Goal: Task Accomplishment & Management: Use online tool/utility

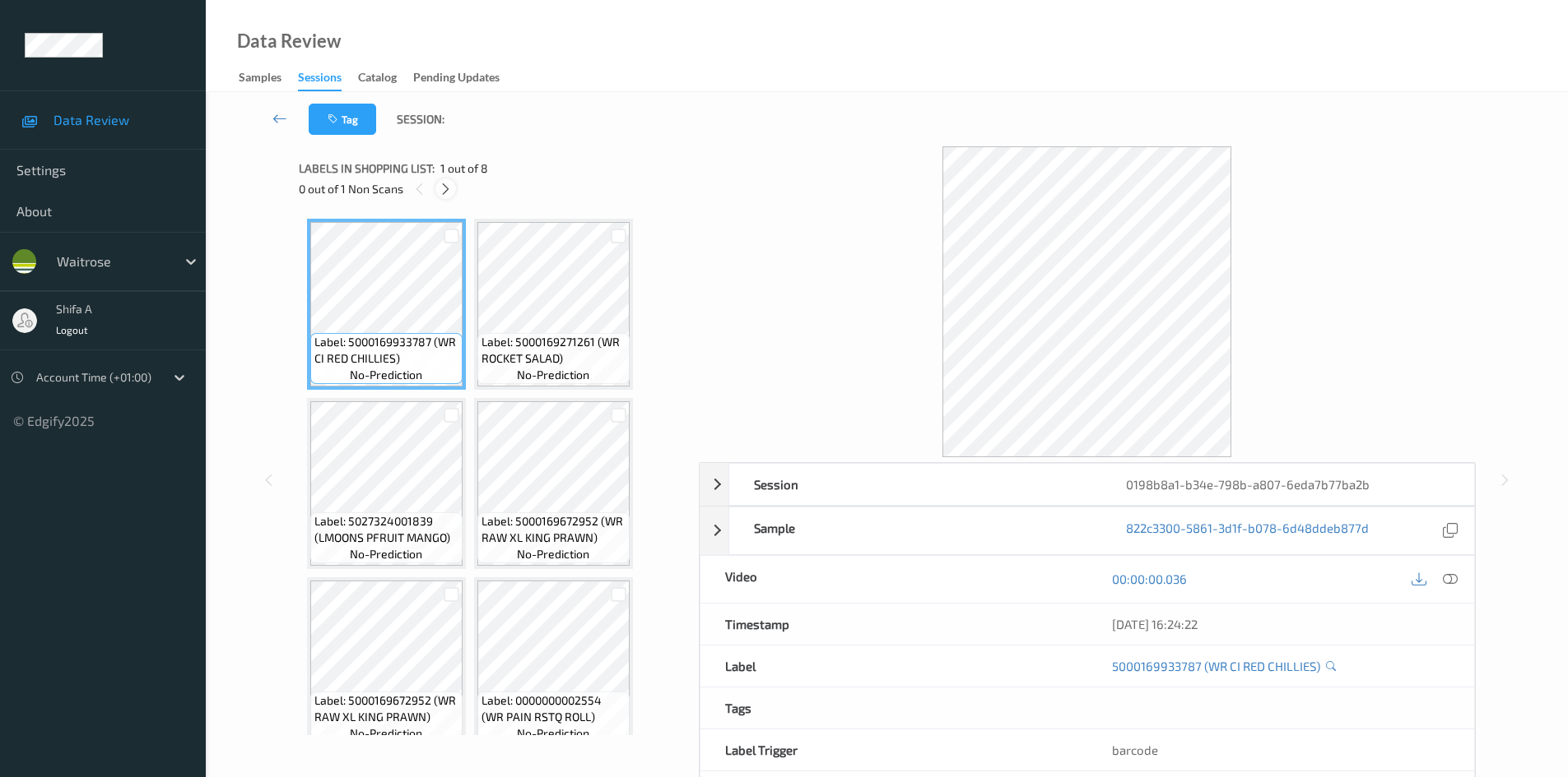
click at [447, 193] on icon at bounding box center [445, 189] width 14 height 15
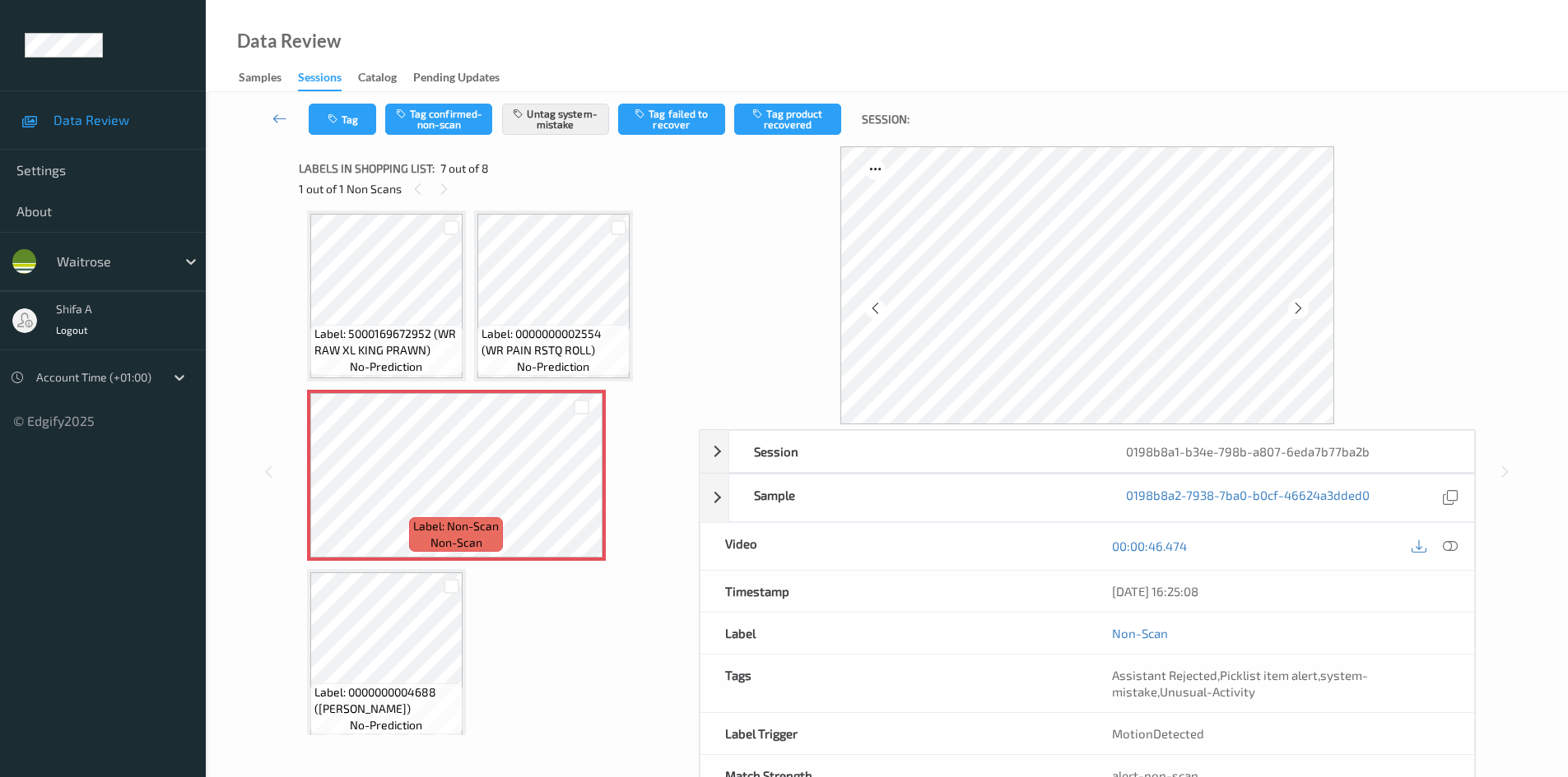
click at [1443, 543] on icon at bounding box center [1450, 546] width 15 height 15
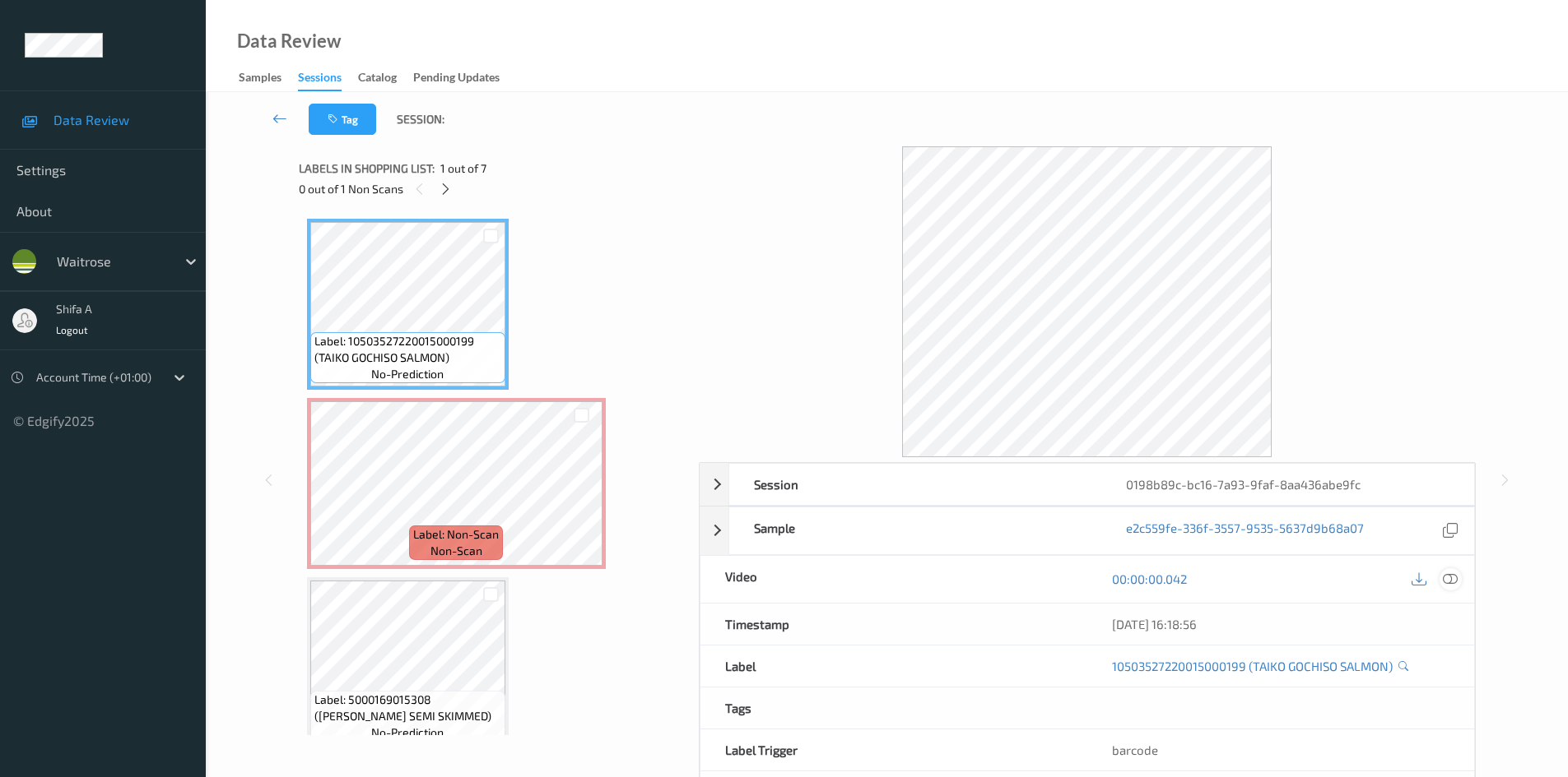
click at [1448, 577] on icon at bounding box center [1450, 578] width 15 height 15
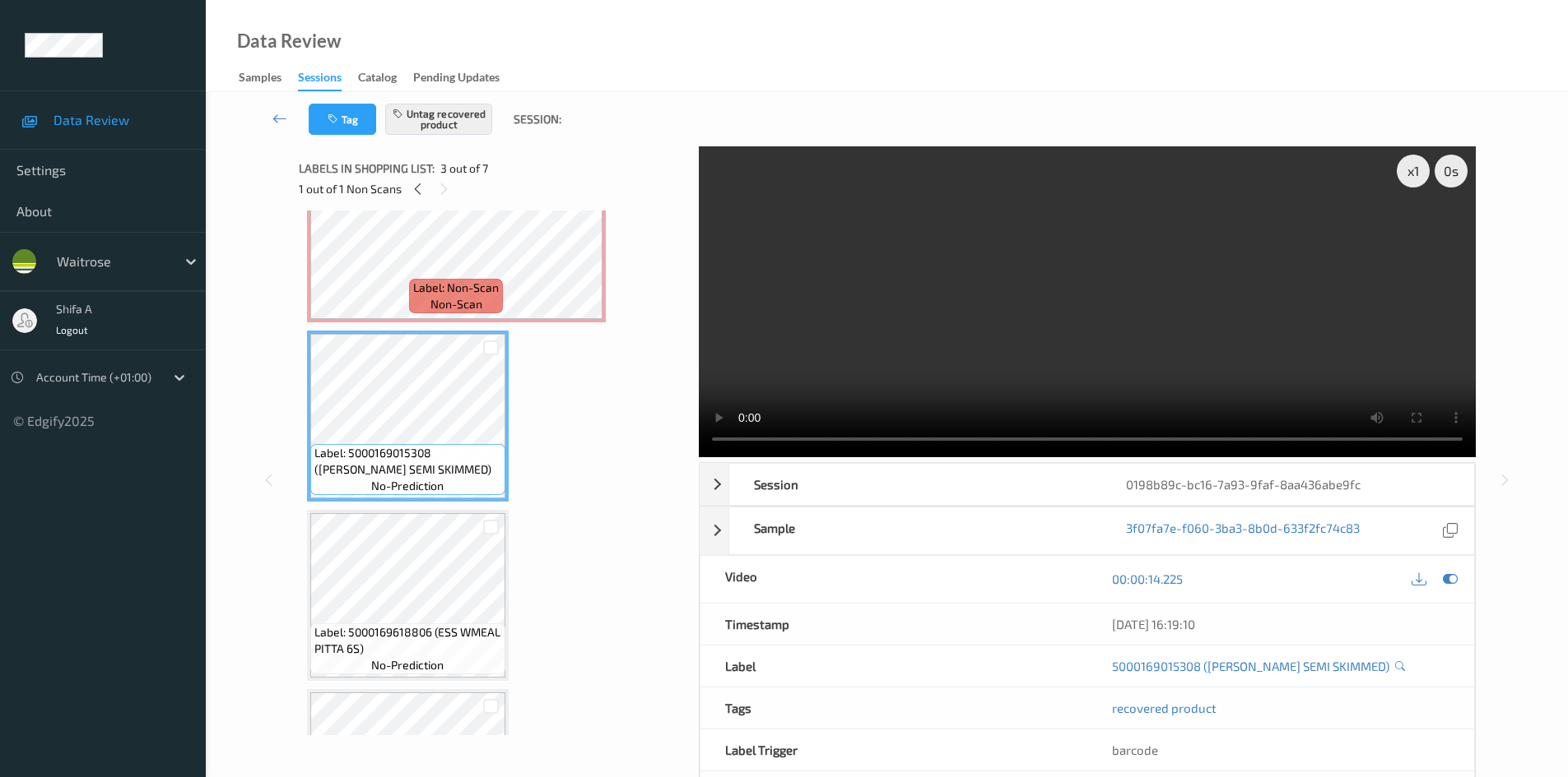
scroll to position [165, 0]
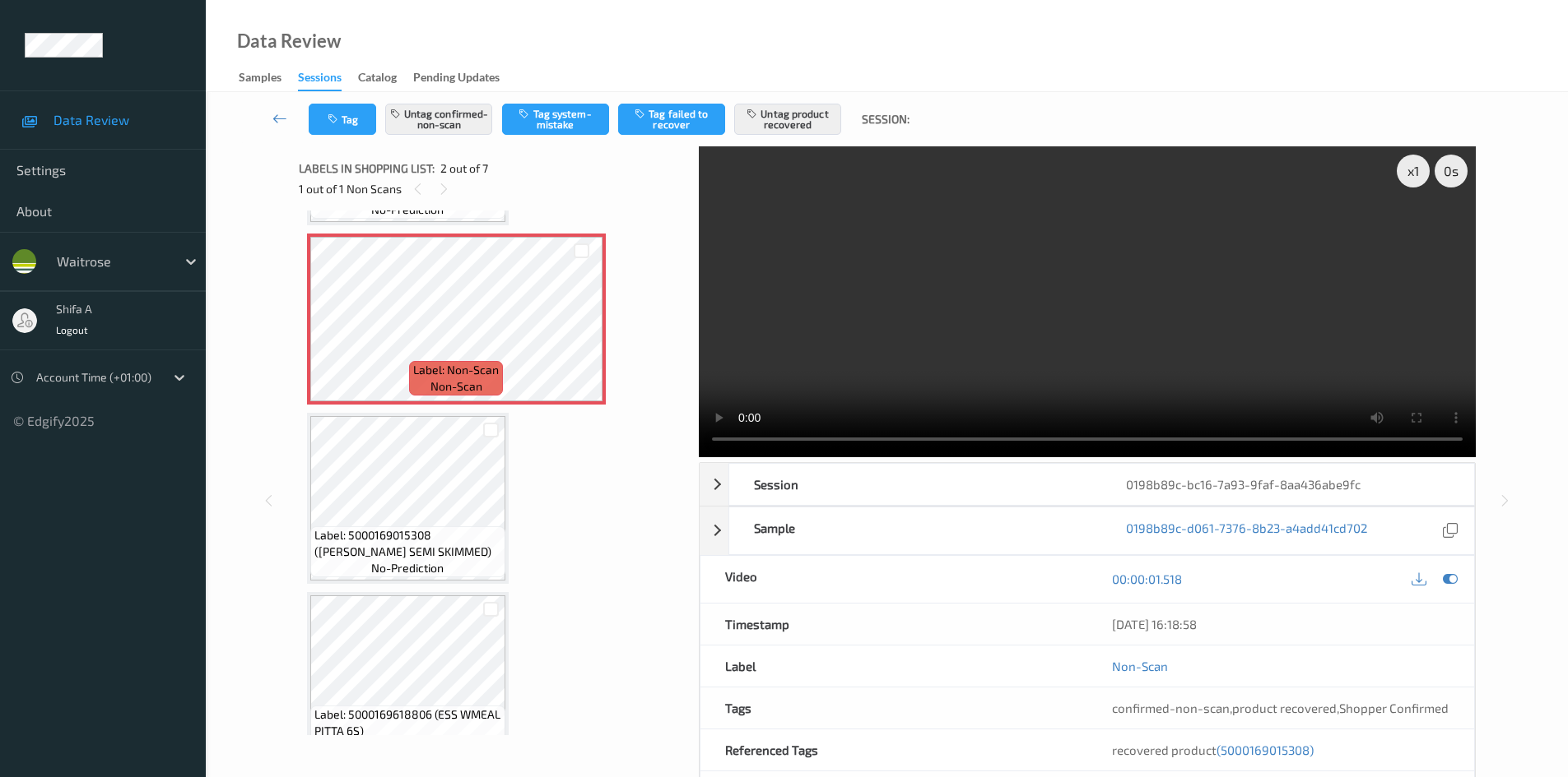
click at [1076, 379] on video at bounding box center [1088, 301] width 777 height 311
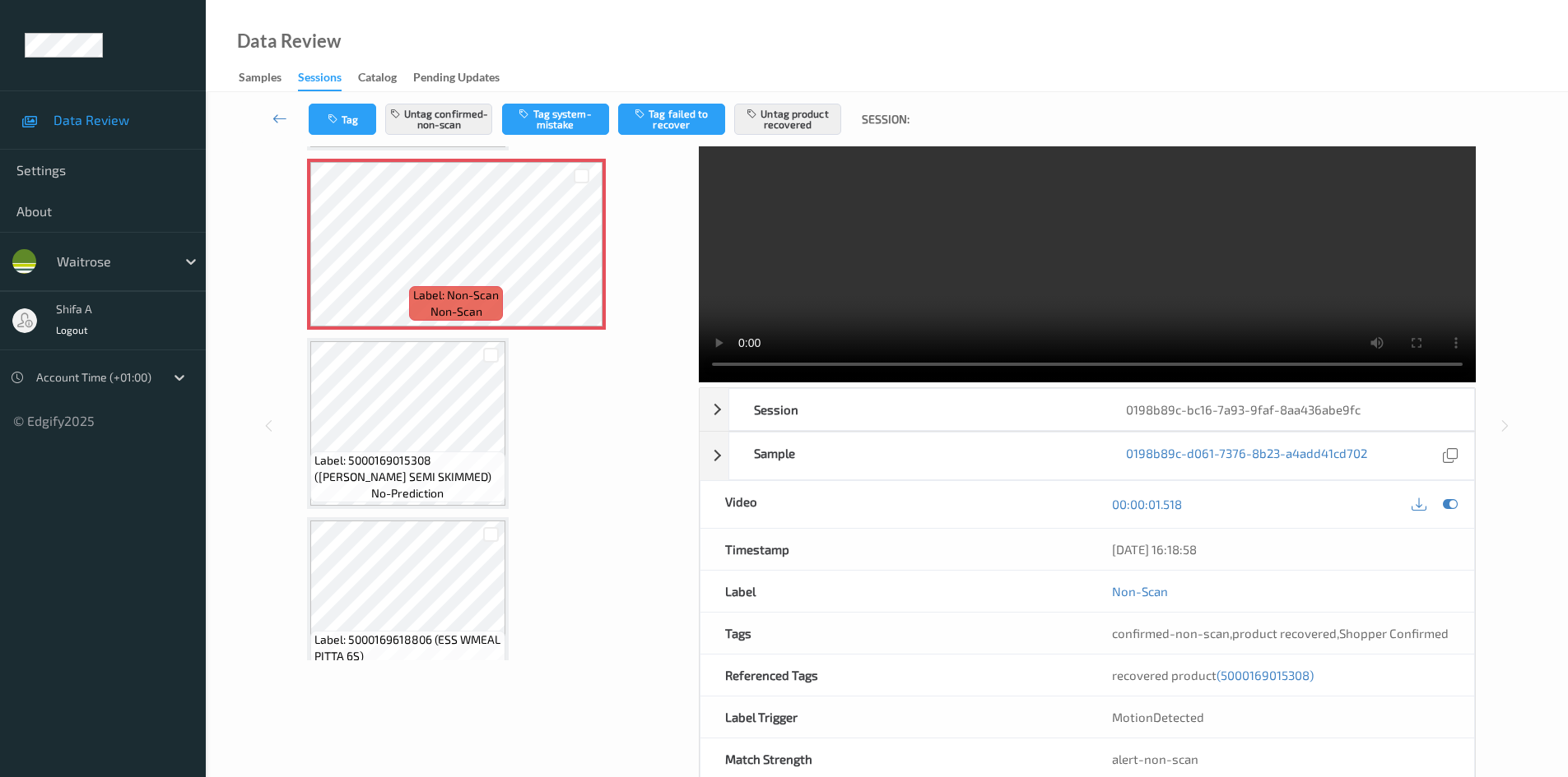
scroll to position [112, 0]
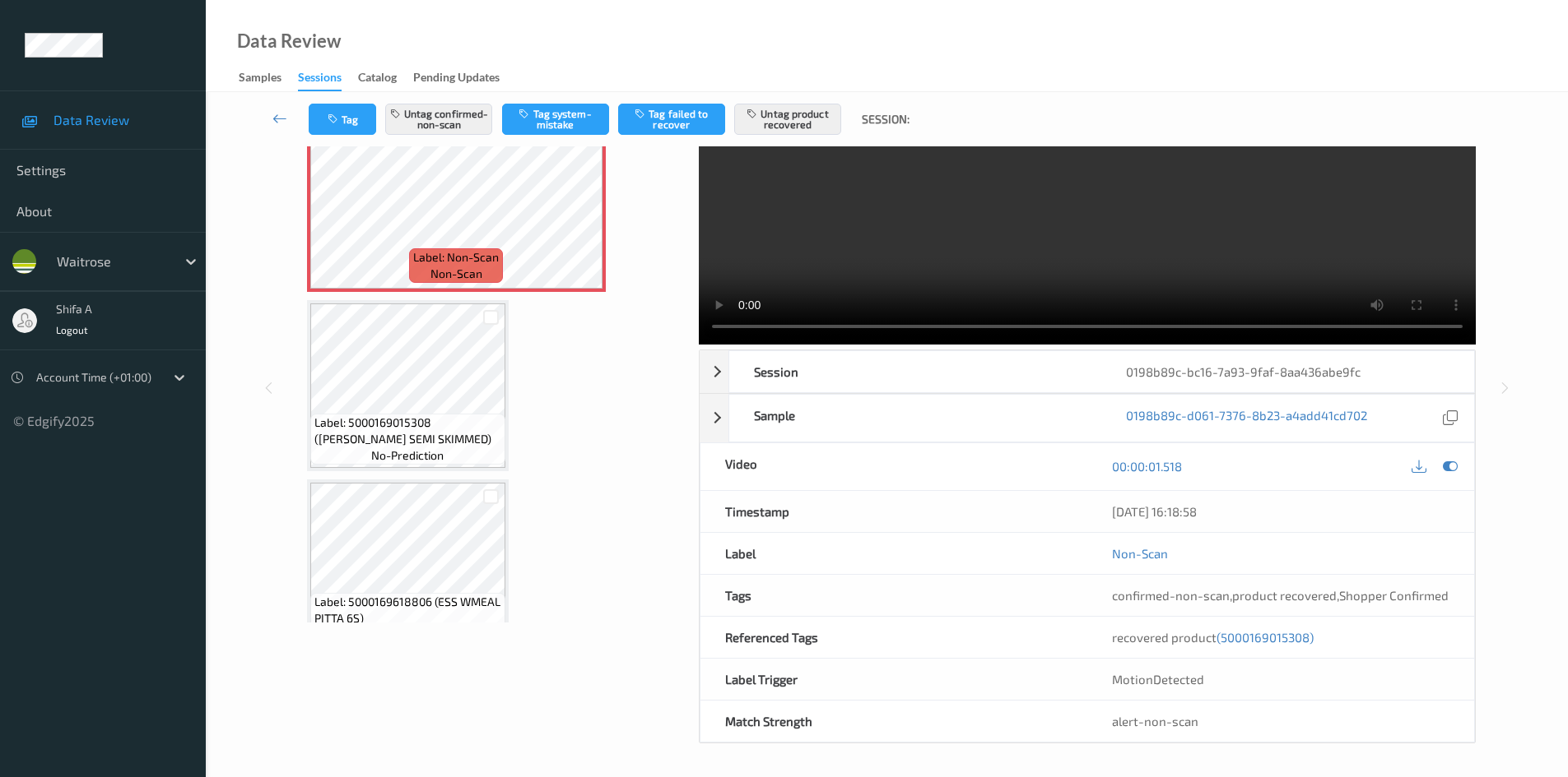
click at [1271, 636] on span "(5000169015308)" at bounding box center [1265, 637] width 97 height 15
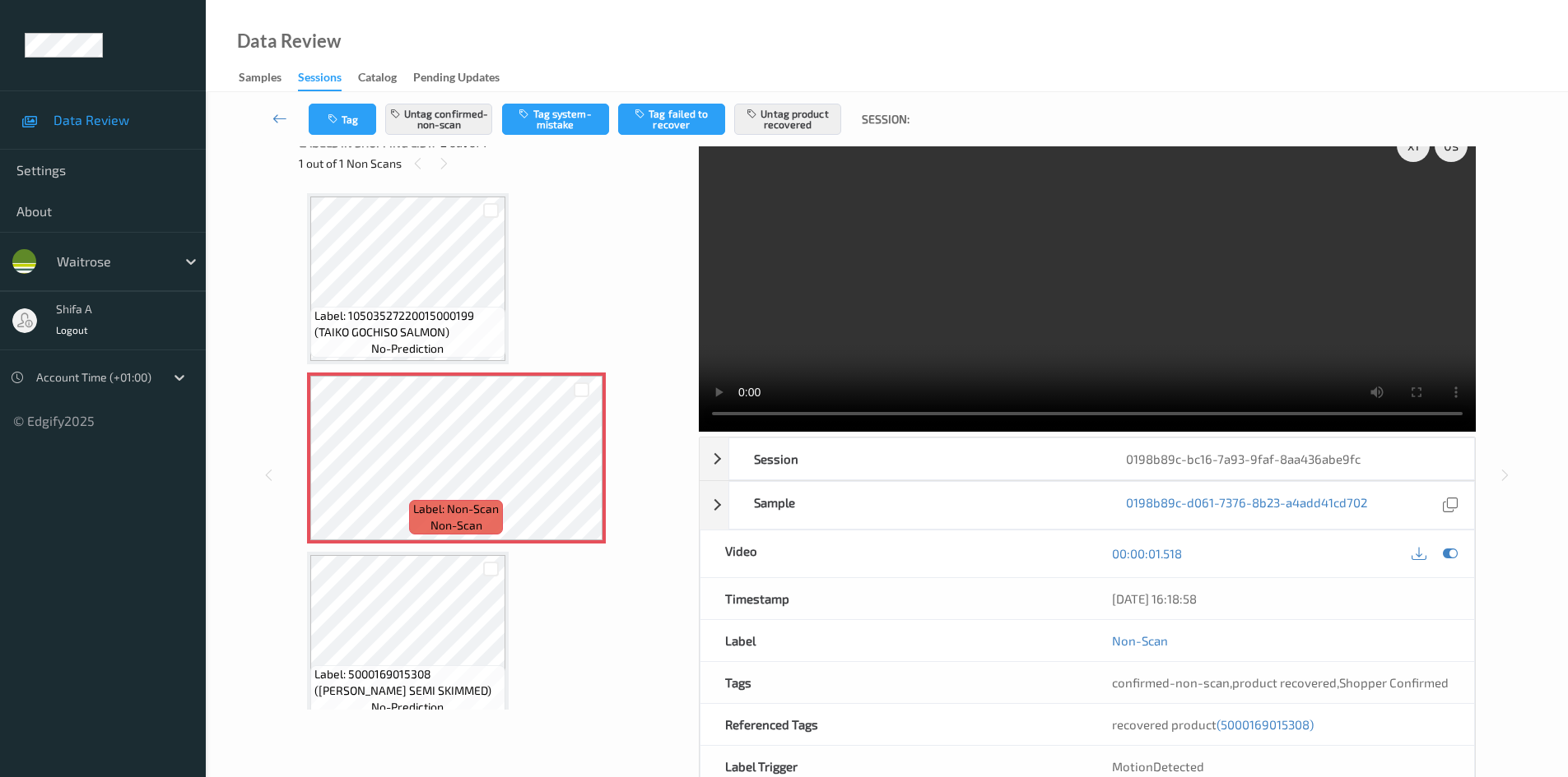
scroll to position [0, 0]
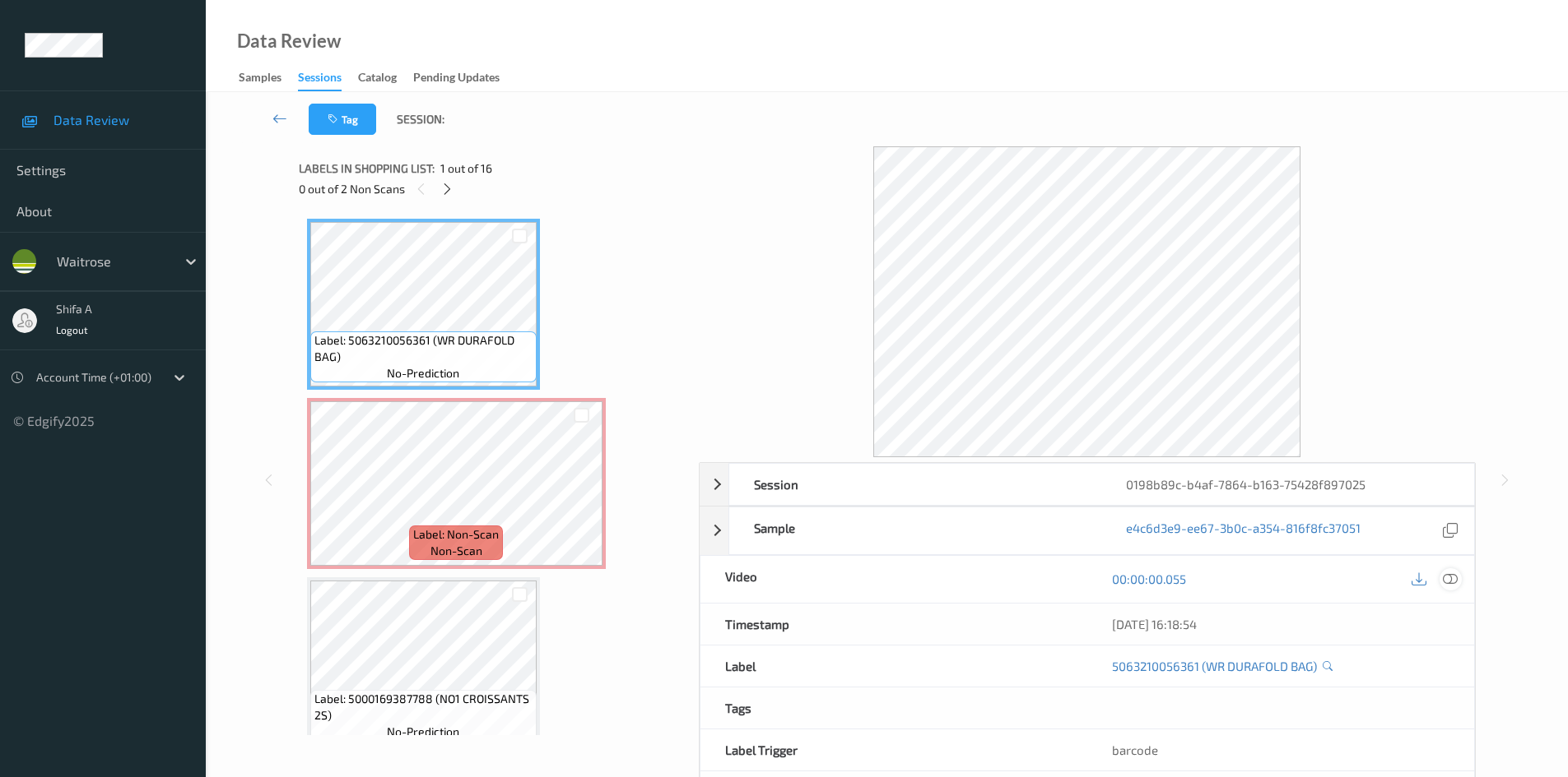
click at [1448, 580] on icon at bounding box center [1450, 578] width 15 height 15
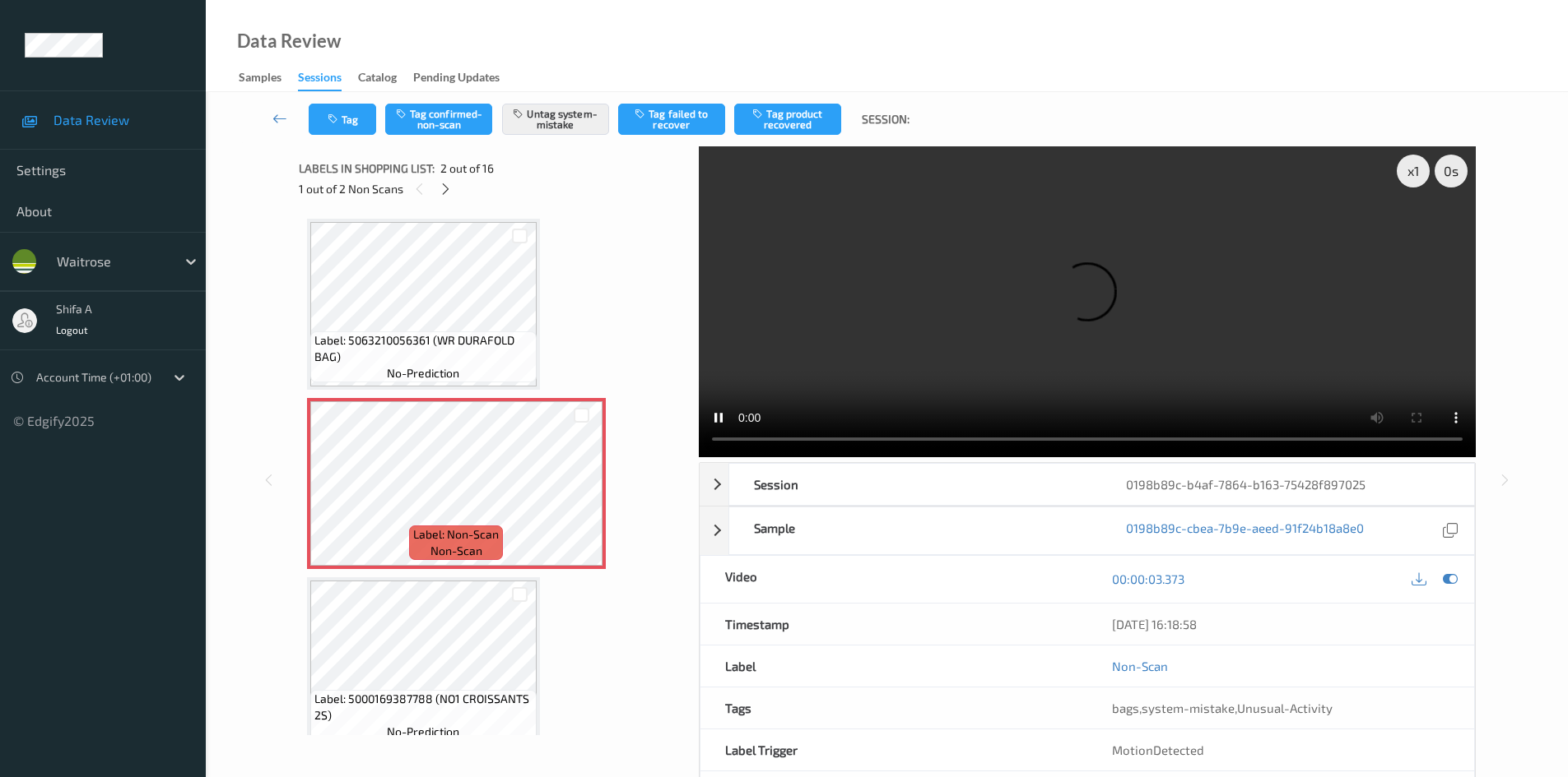
click at [370, 136] on div "Tag Tag confirmed-non-scan Untag system-mistake Tag failed to recover Tag produ…" at bounding box center [887, 119] width 1295 height 54
click at [316, 110] on button "Tag" at bounding box center [342, 119] width 67 height 31
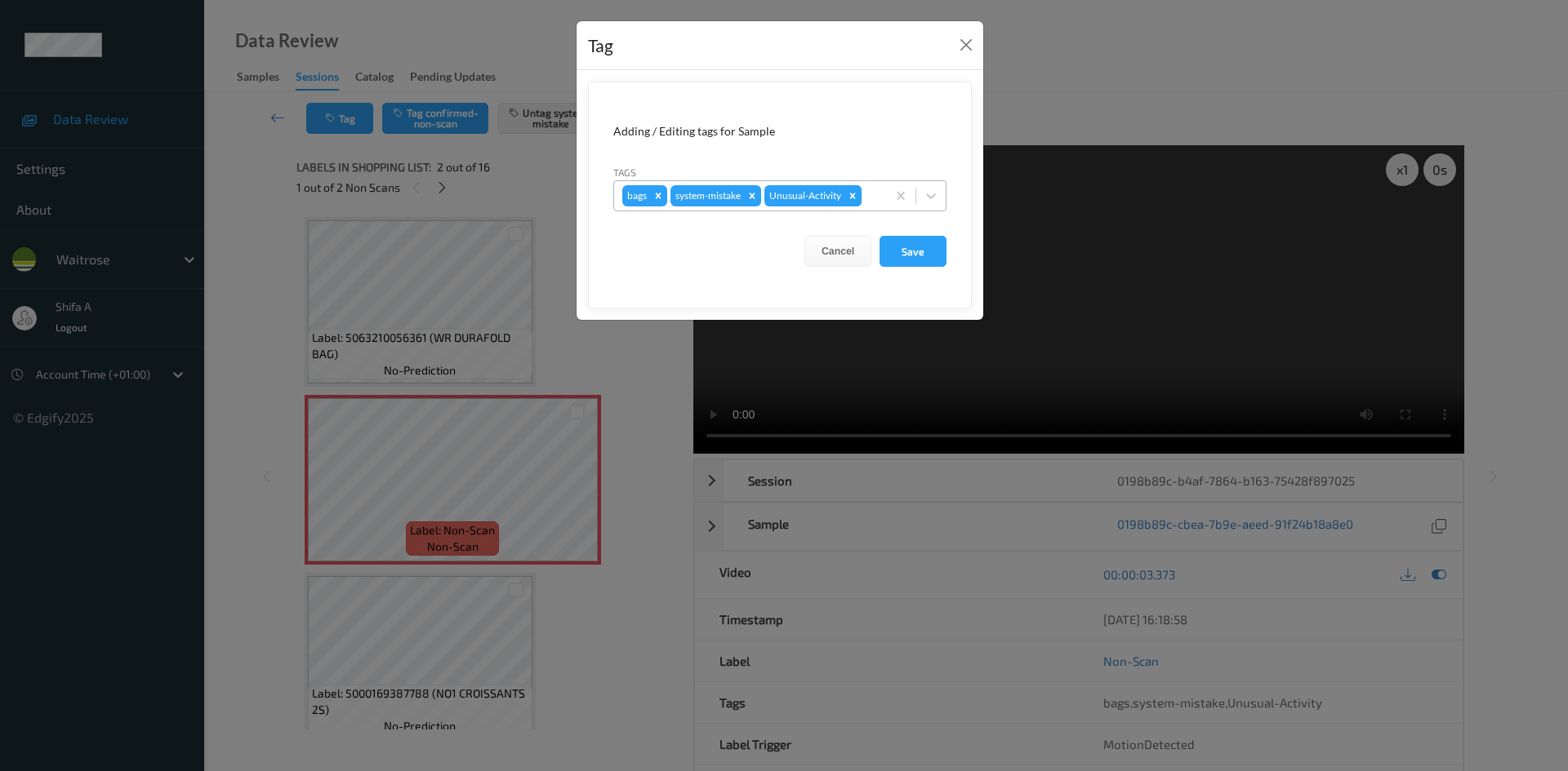
click at [851, 191] on icon "Remove Unusual-Activity" at bounding box center [852, 195] width 11 height 11
click at [899, 257] on button "Save" at bounding box center [912, 252] width 67 height 31
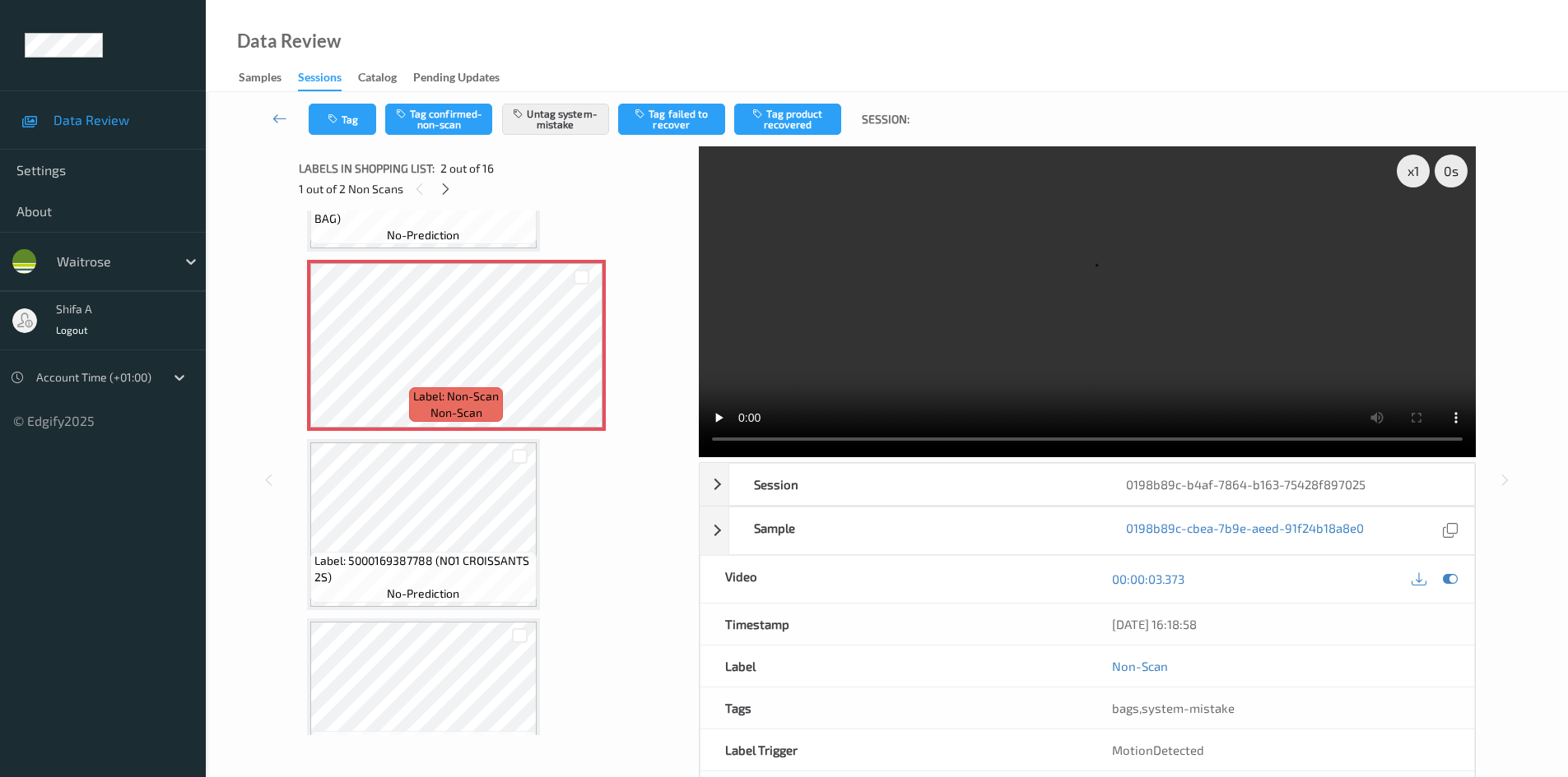
scroll to position [165, 0]
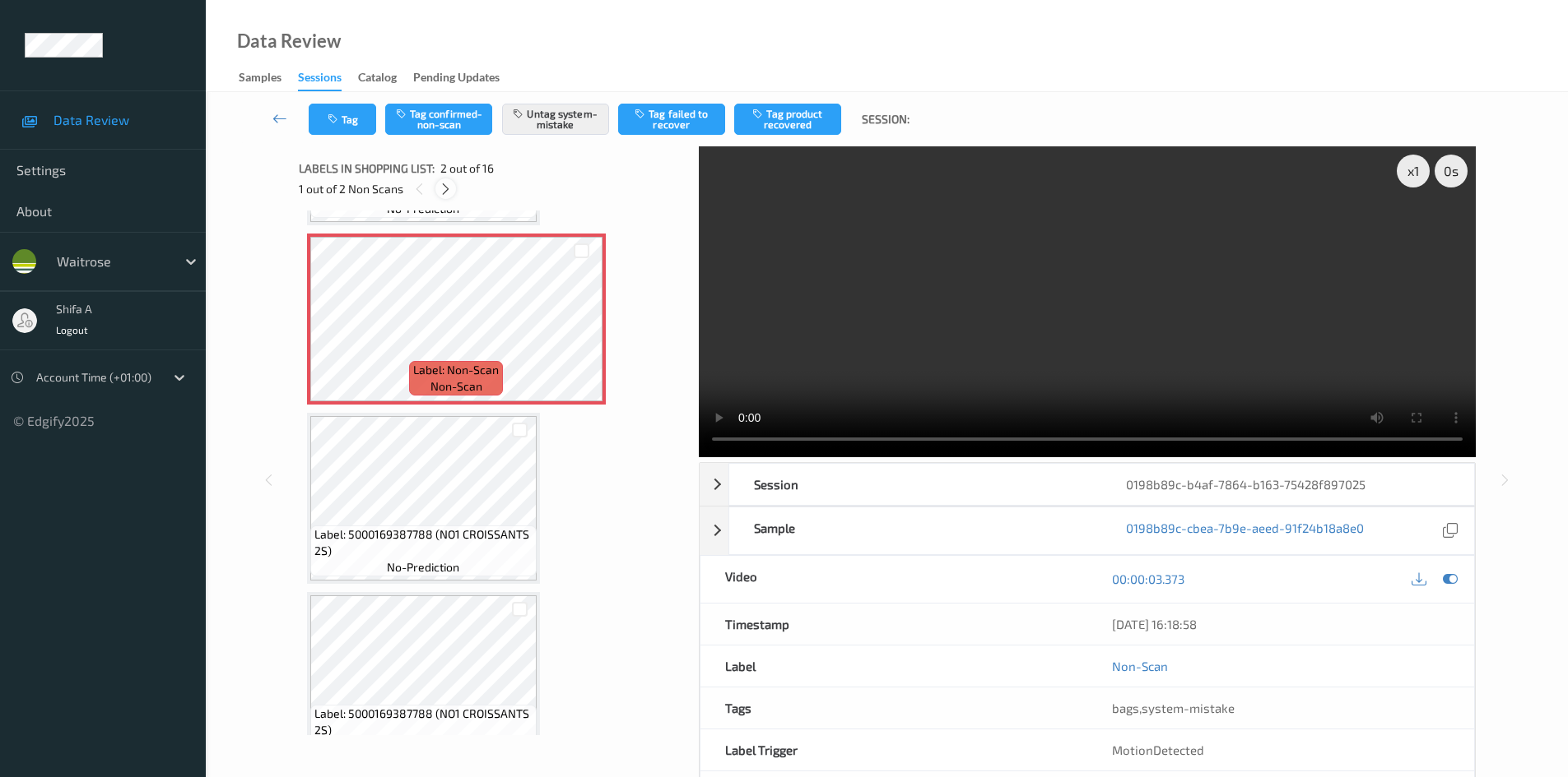
click at [449, 192] on icon at bounding box center [445, 189] width 14 height 15
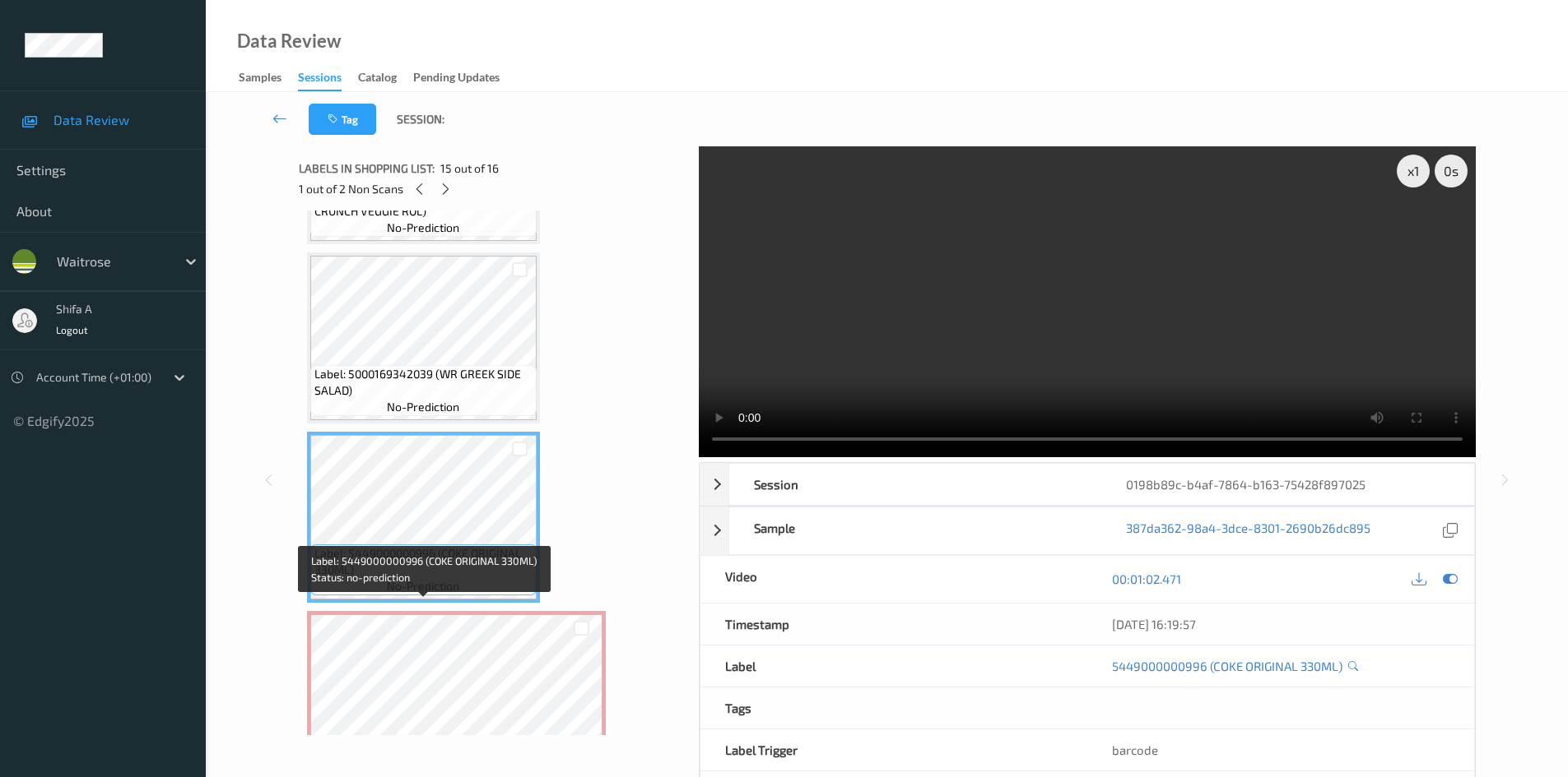
scroll to position [2353, 0]
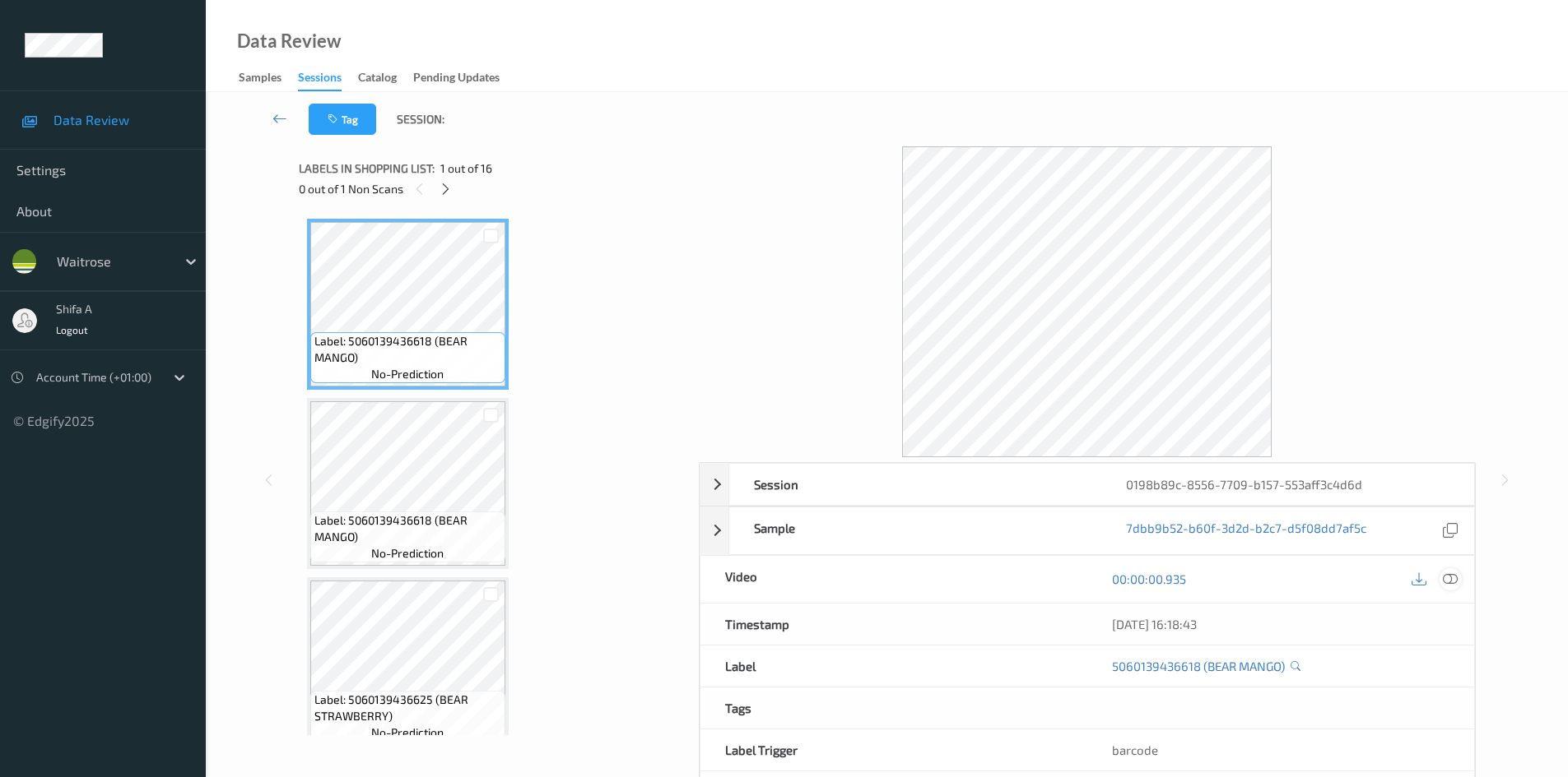
click at [1452, 578] on icon at bounding box center [1450, 578] width 15 height 15
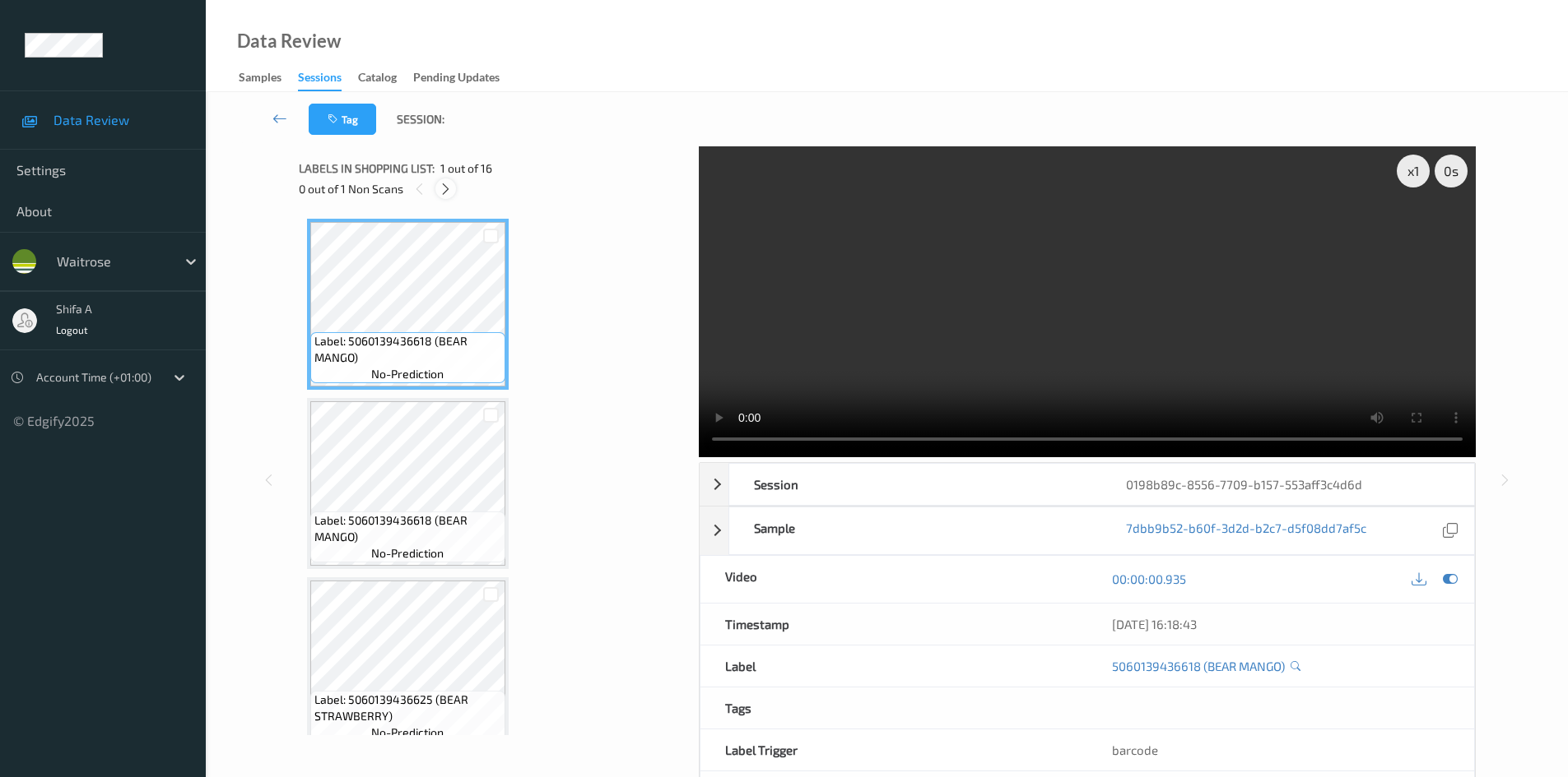
click at [445, 189] on icon at bounding box center [445, 189] width 14 height 15
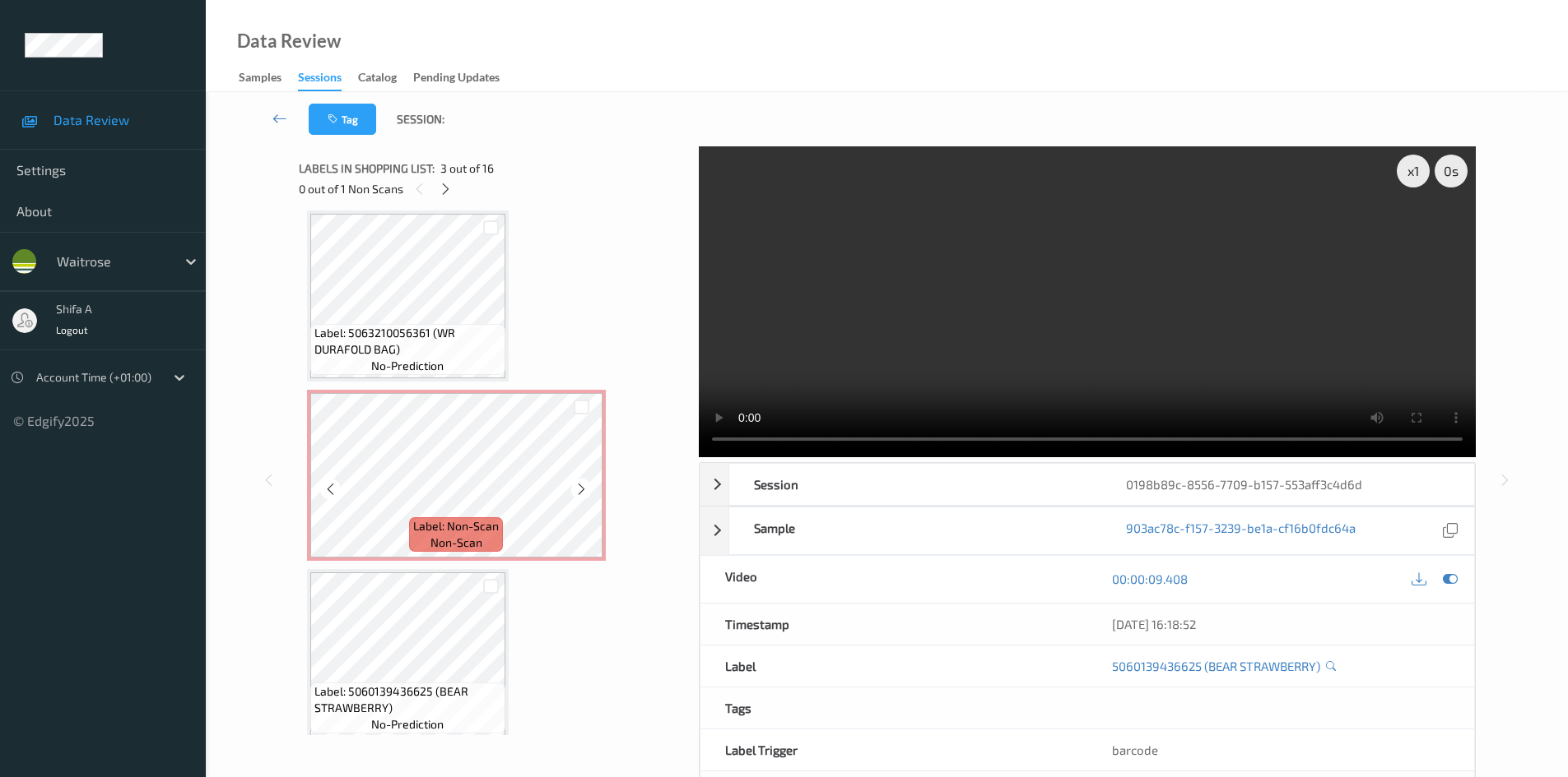
scroll to position [711, 0]
